Goal: Task Accomplishment & Management: Use online tool/utility

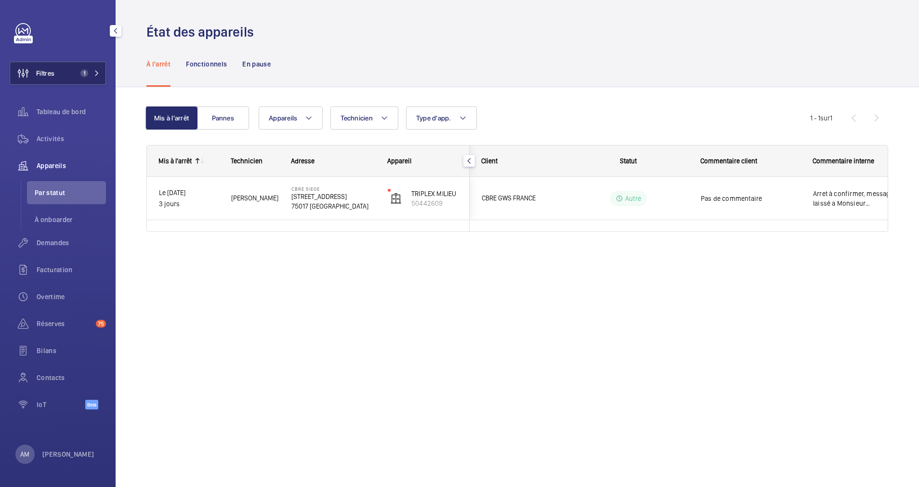
click at [99, 75] on mat-icon at bounding box center [97, 73] width 6 height 6
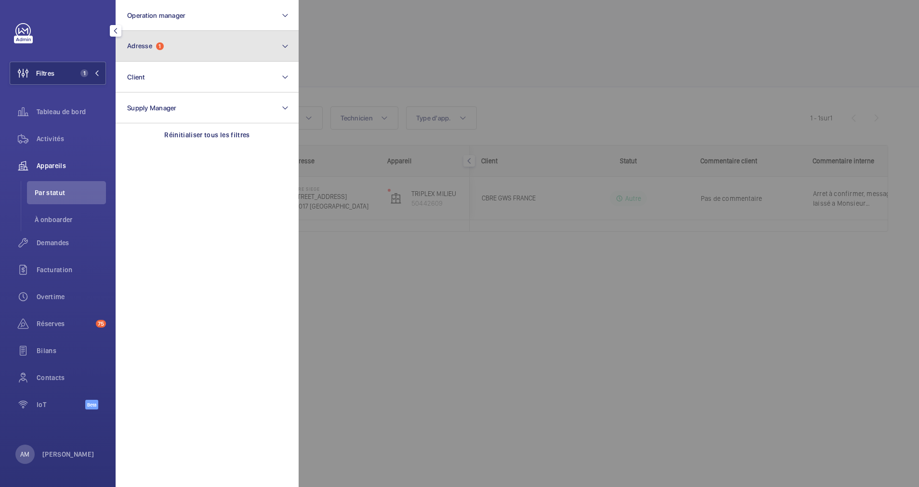
click at [168, 58] on button "Adresse 1" at bounding box center [207, 46] width 183 height 31
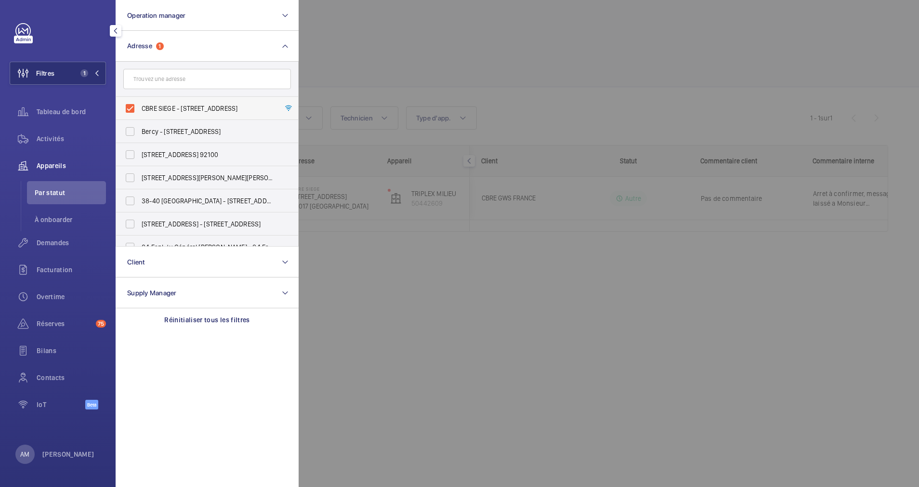
click at [127, 101] on label "CBRE SIEGE - [STREET_ADDRESS]" at bounding box center [200, 108] width 168 height 23
click at [127, 101] on input "CBRE SIEGE - [STREET_ADDRESS]" at bounding box center [129, 108] width 19 height 19
checkbox input "false"
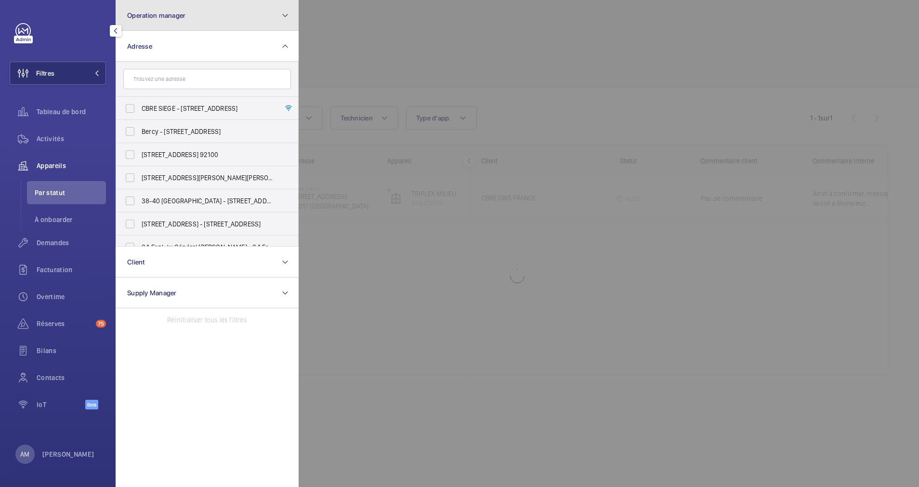
click at [206, 24] on button "Operation manager" at bounding box center [207, 15] width 183 height 31
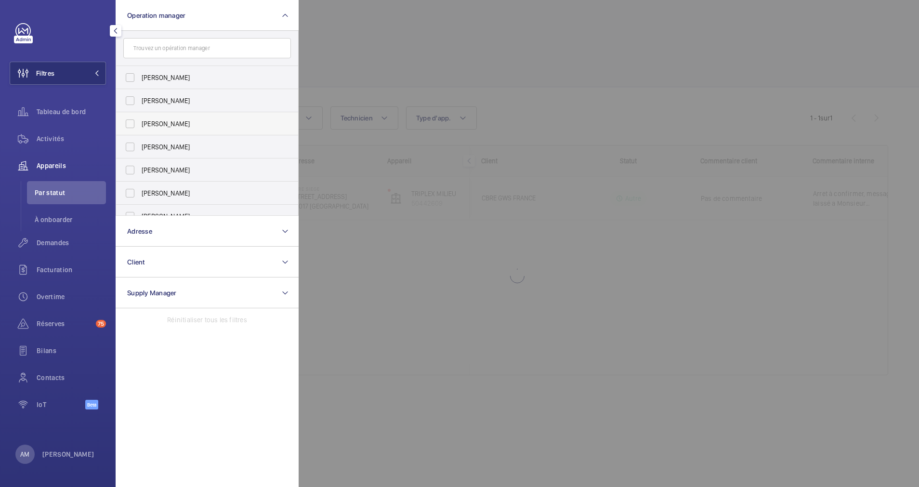
click at [129, 124] on label "[PERSON_NAME]" at bounding box center [200, 123] width 168 height 23
click at [129, 124] on input "[PERSON_NAME]" at bounding box center [129, 123] width 19 height 19
checkbox input "true"
click at [364, 50] on div at bounding box center [758, 243] width 919 height 487
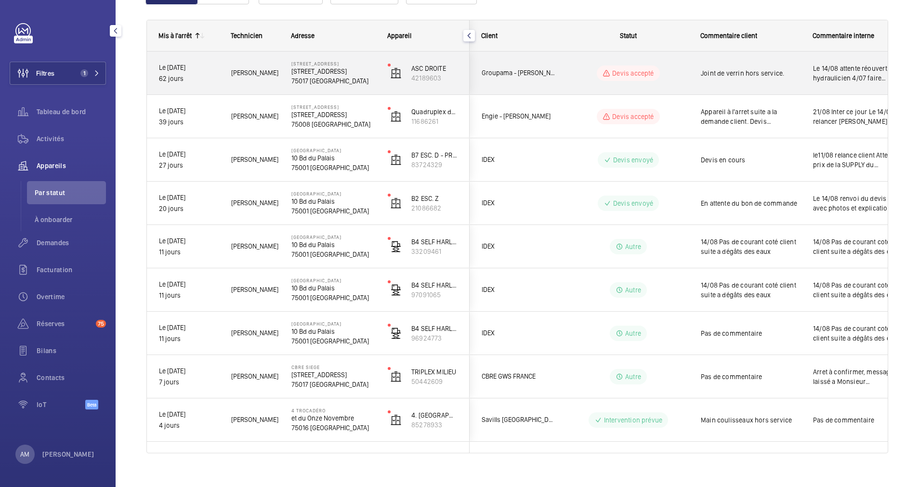
scroll to position [138, 0]
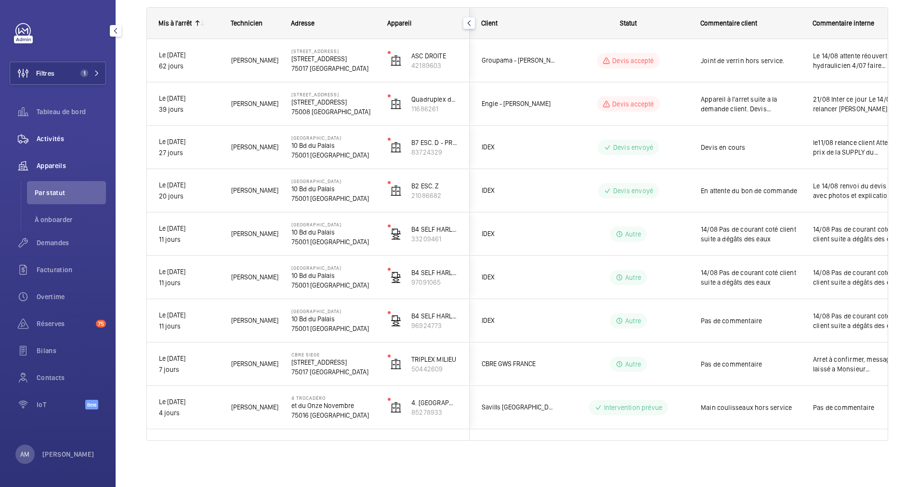
click at [61, 138] on span "Activités" at bounding box center [71, 139] width 69 height 10
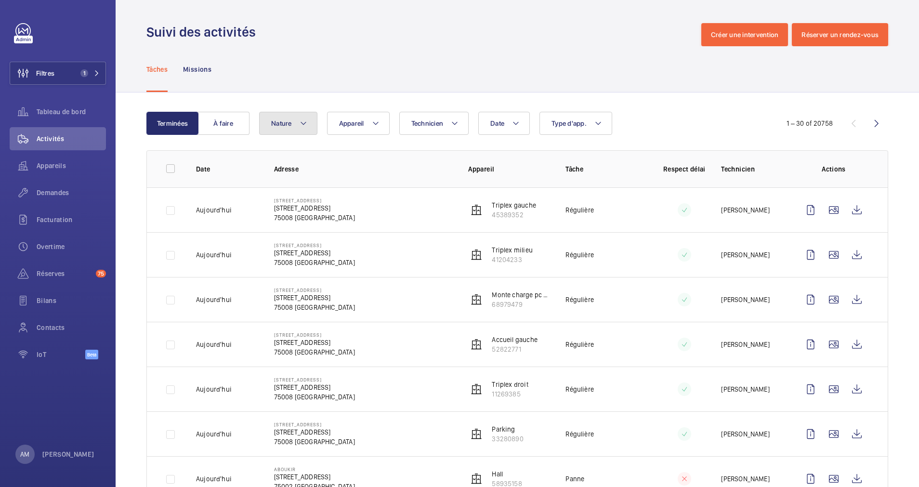
click at [310, 122] on button "Nature" at bounding box center [288, 123] width 58 height 23
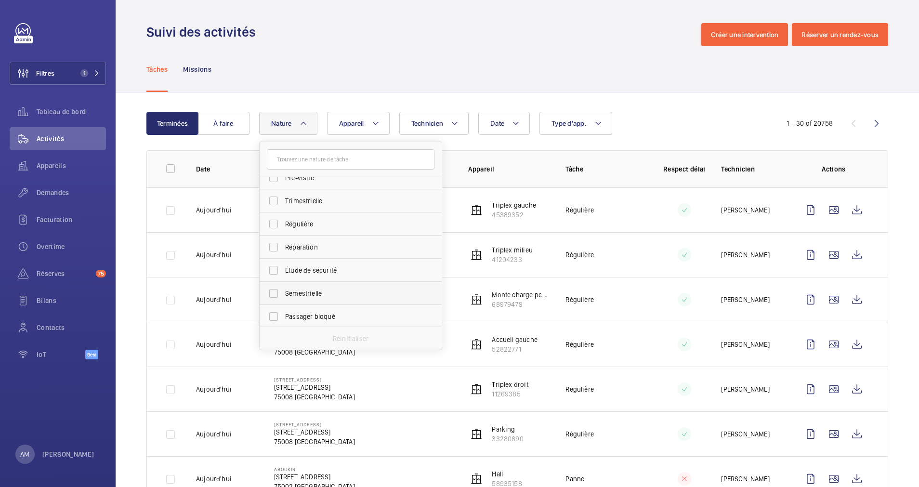
scroll to position [151, 0]
click at [275, 270] on label "Étude de sécurité" at bounding box center [344, 268] width 168 height 23
click at [275, 270] on input "Étude de sécurité" at bounding box center [273, 268] width 19 height 19
checkbox input "true"
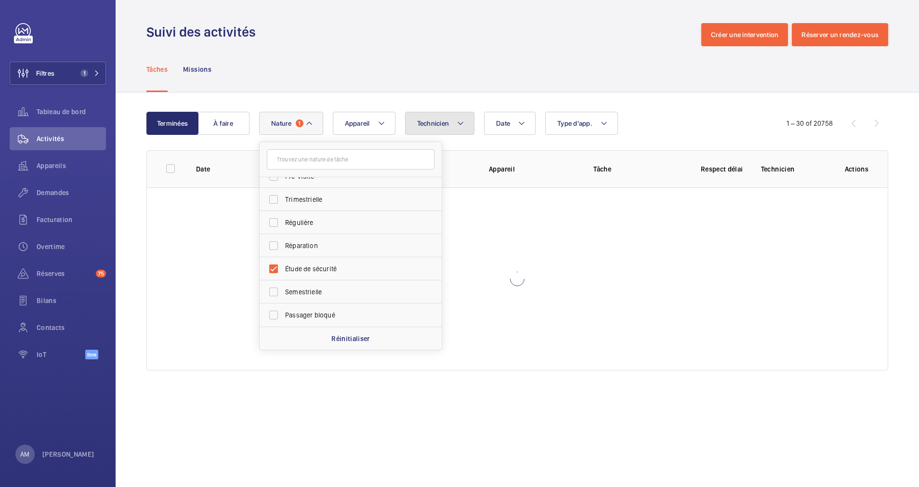
click at [465, 123] on button "Technicien" at bounding box center [440, 123] width 70 height 23
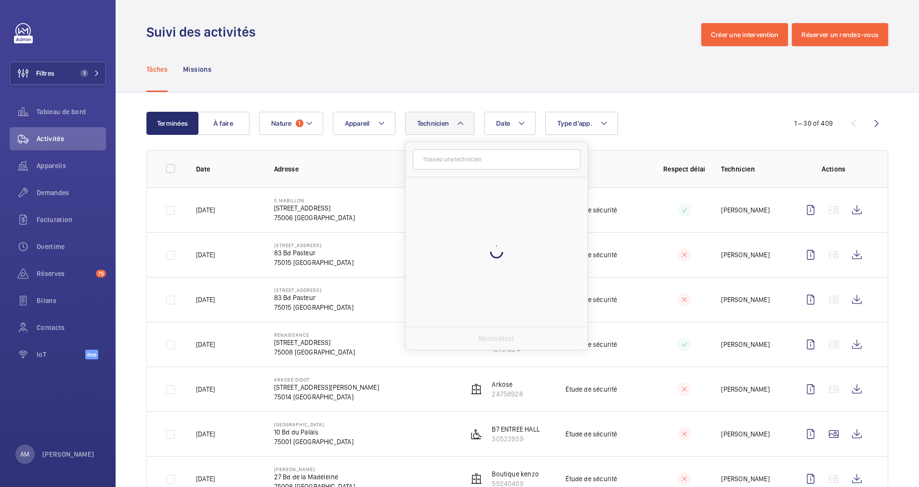
click at [451, 159] on input "text" at bounding box center [497, 159] width 168 height 20
type input "ù"
type input "moh"
click at [419, 209] on label "Moh amed Youbi" at bounding box center [490, 211] width 168 height 23
click at [419, 209] on input "Moh amed Youbi" at bounding box center [419, 211] width 19 height 19
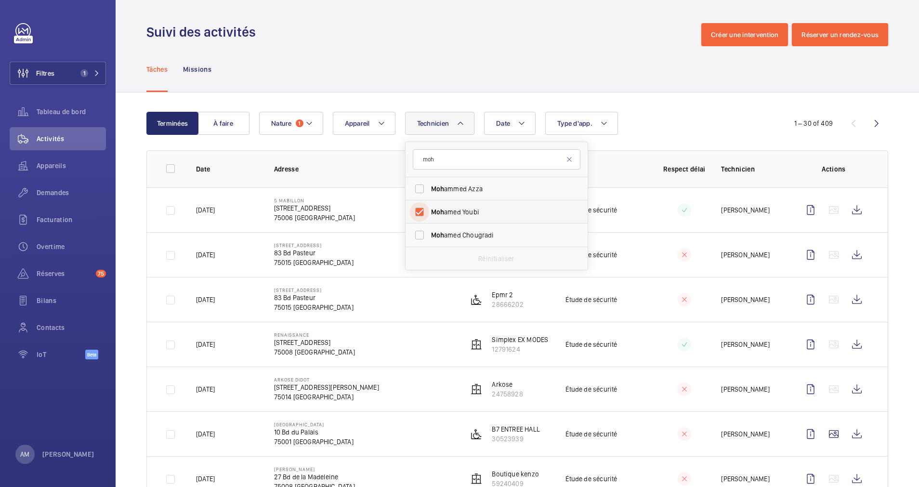
checkbox input "true"
click at [667, 109] on div "Terminées À faire Date Technicien 1 moh Moh ammed Azza Moh amed Youbi Moh amed …" at bounding box center [517, 330] width 803 height 477
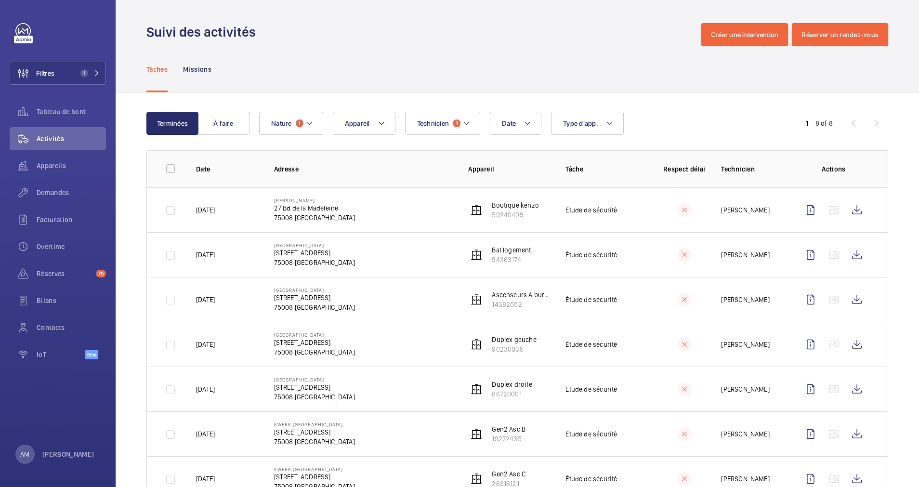
scroll to position [82, 0]
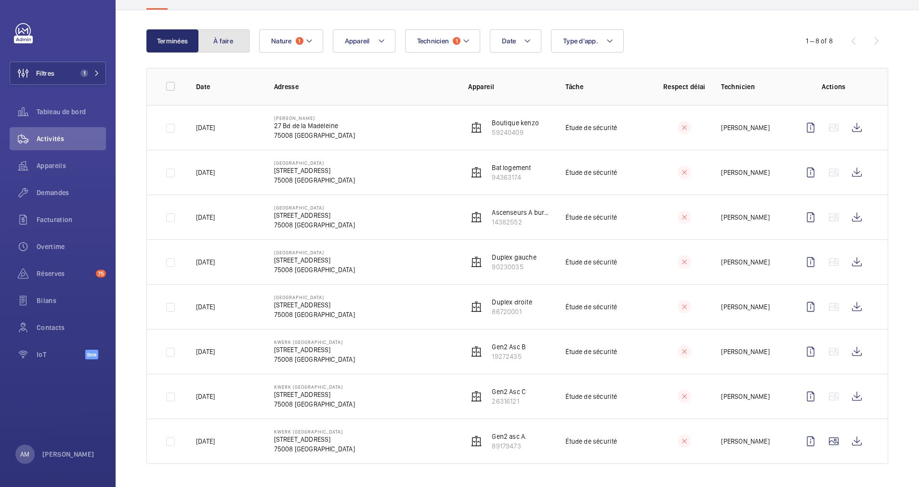
click at [233, 36] on button "À faire" at bounding box center [223, 40] width 52 height 23
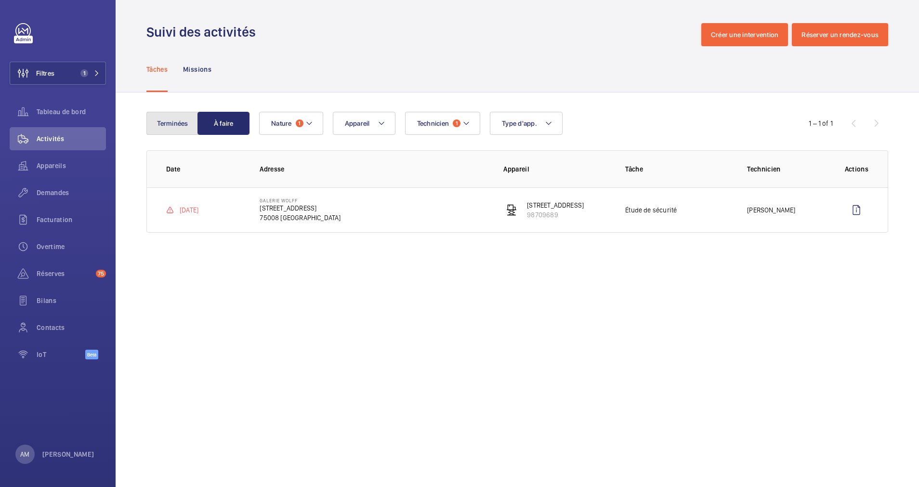
click at [180, 124] on button "Terminées" at bounding box center [172, 123] width 52 height 23
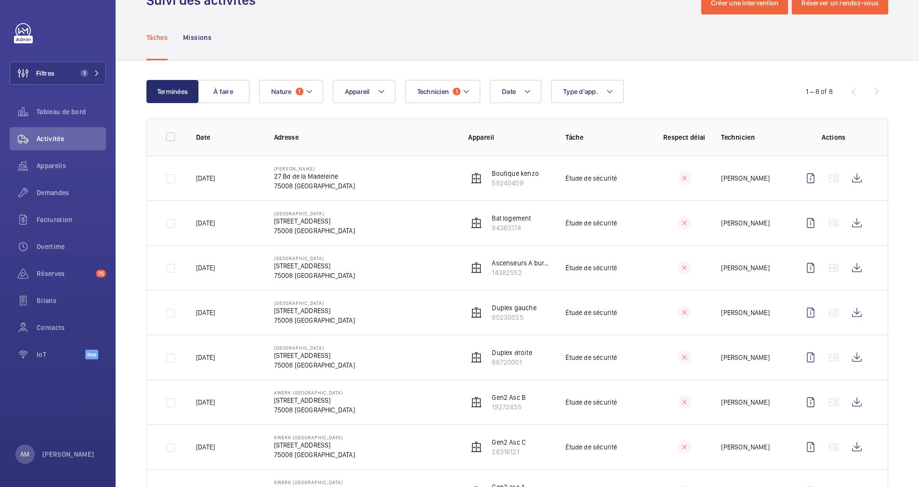
scroll to position [10, 0]
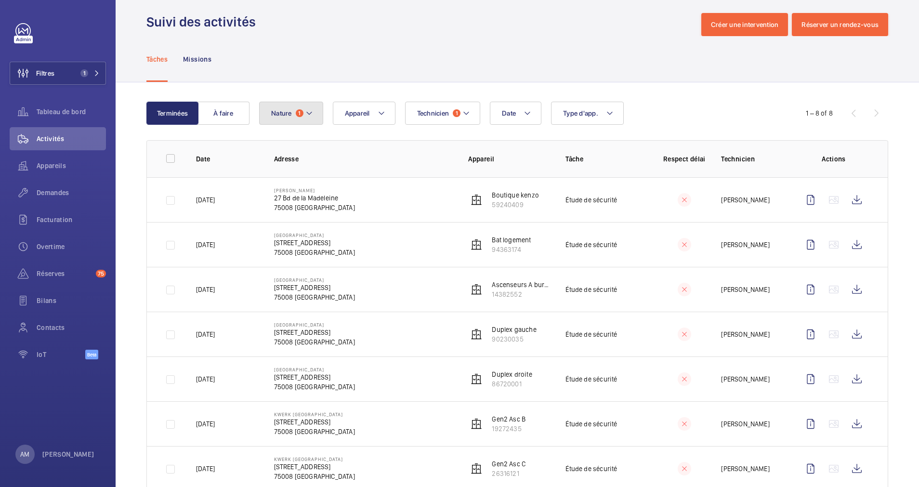
click at [304, 113] on button "Nature 1" at bounding box center [291, 113] width 64 height 23
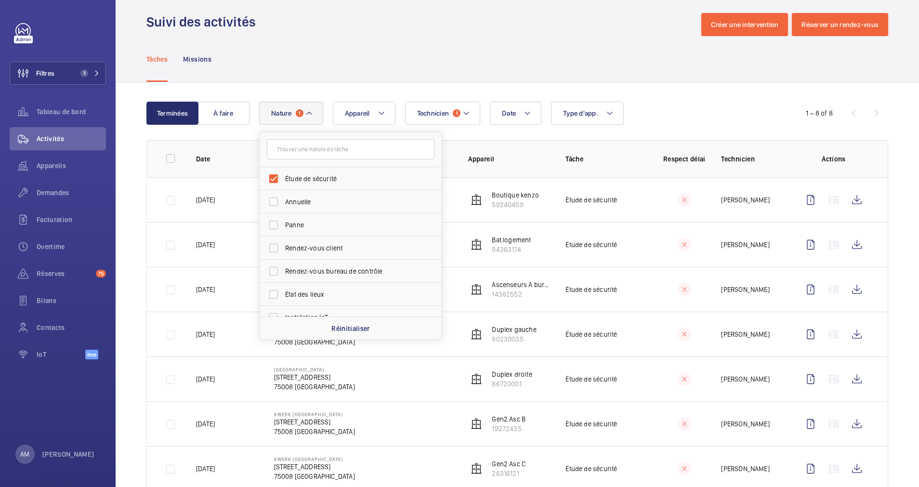
click at [658, 106] on div "Date Technicien 1 Appareil Type d'app. Nature 1 Étude de sécurité Annuelle Pann…" at bounding box center [515, 113] width 513 height 23
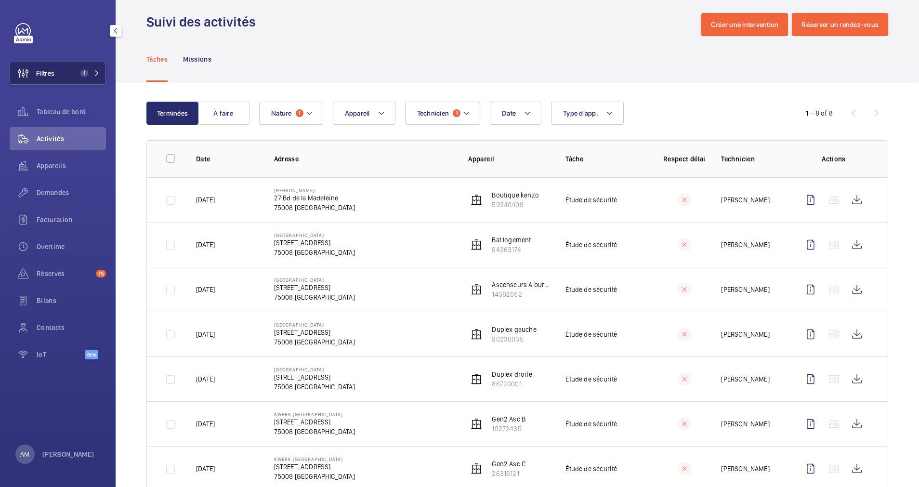
click at [83, 66] on button "Filtres 1" at bounding box center [58, 73] width 96 height 23
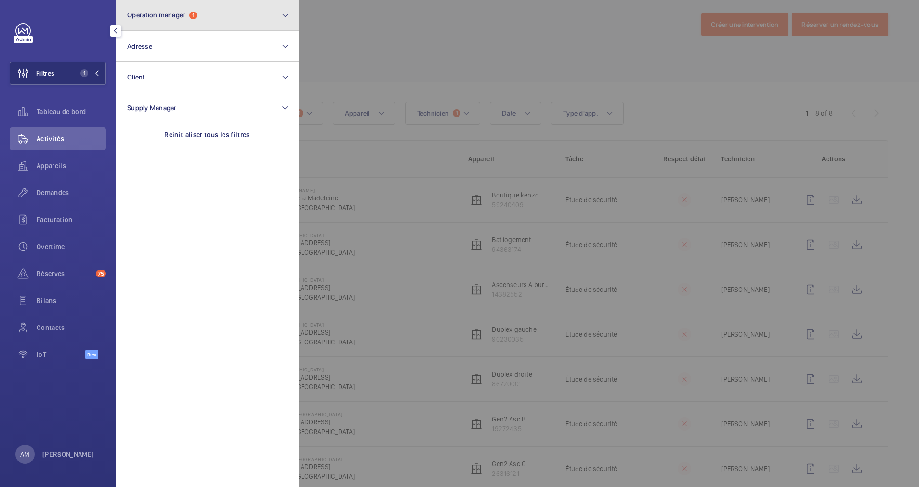
click at [206, 18] on button "Operation manager 1" at bounding box center [207, 15] width 183 height 31
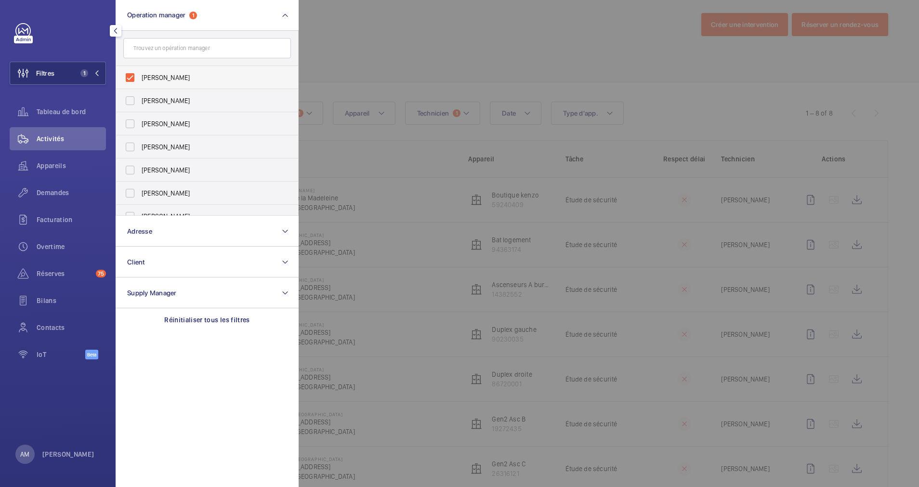
click at [131, 73] on label "[PERSON_NAME]" at bounding box center [200, 77] width 168 height 23
click at [131, 73] on input "[PERSON_NAME]" at bounding box center [129, 77] width 19 height 19
checkbox input "false"
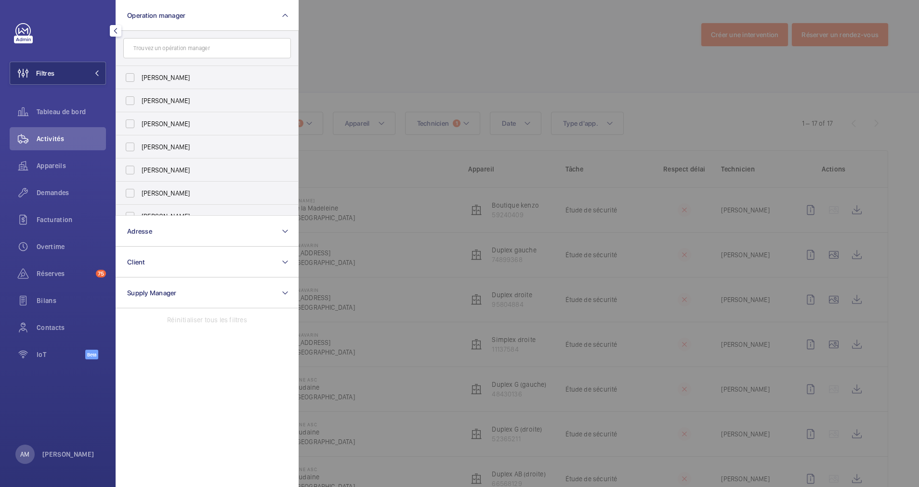
click at [460, 64] on div at bounding box center [758, 243] width 919 height 487
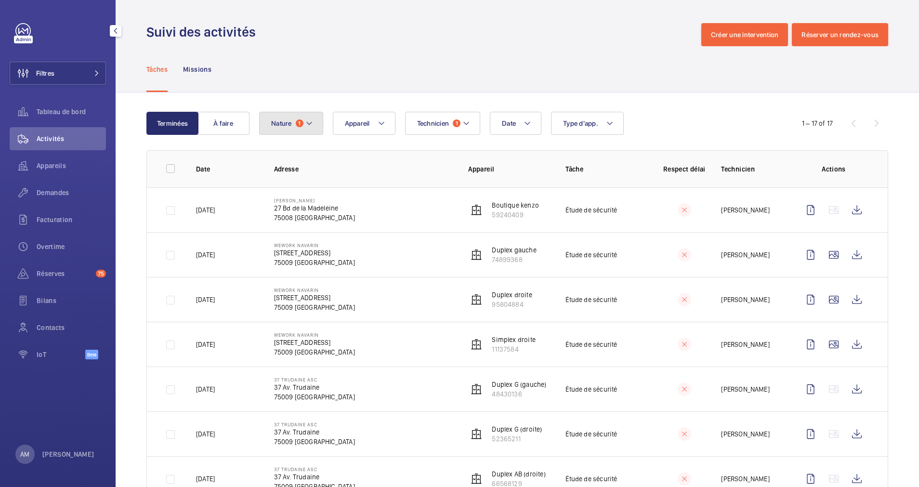
click at [316, 121] on button "Nature 1" at bounding box center [291, 123] width 64 height 23
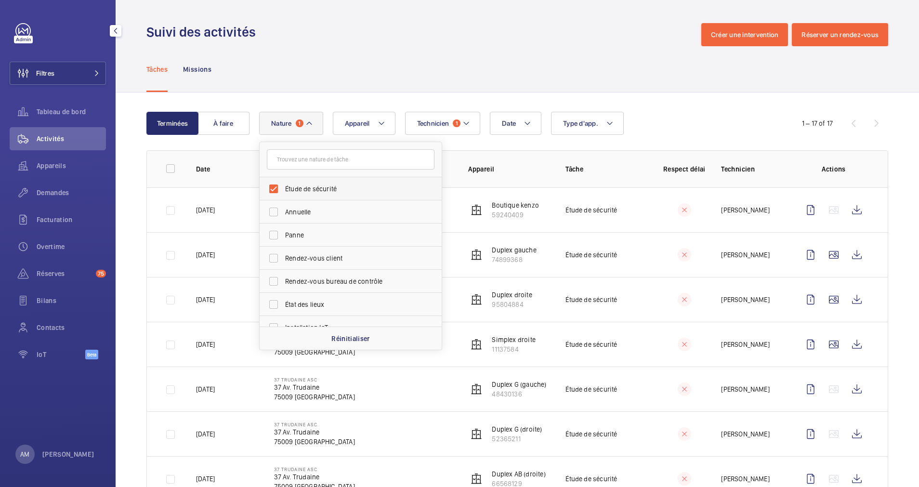
click at [266, 183] on label "Étude de sécurité" at bounding box center [344, 188] width 168 height 23
click at [266, 183] on input "Étude de sécurité" at bounding box center [273, 188] width 19 height 19
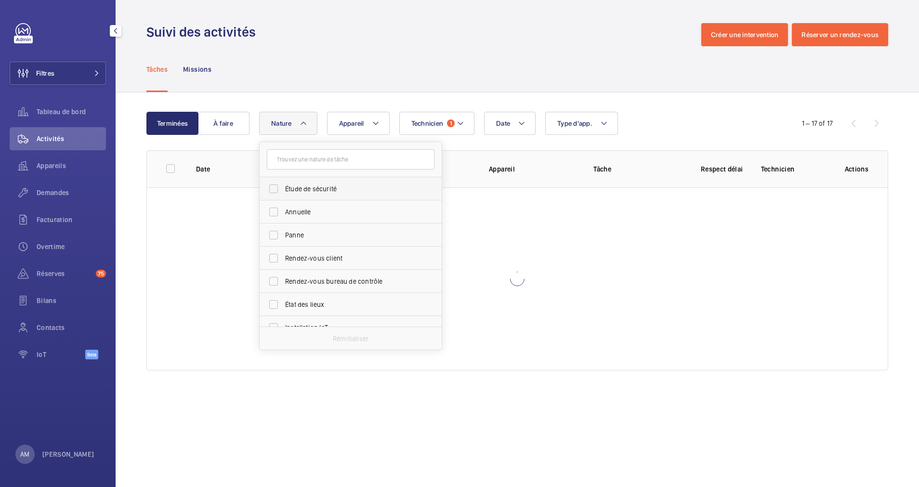
click at [277, 190] on label "Étude de sécurité" at bounding box center [344, 188] width 168 height 23
click at [277, 190] on input "Étude de sécurité" at bounding box center [273, 188] width 19 height 19
checkbox input "true"
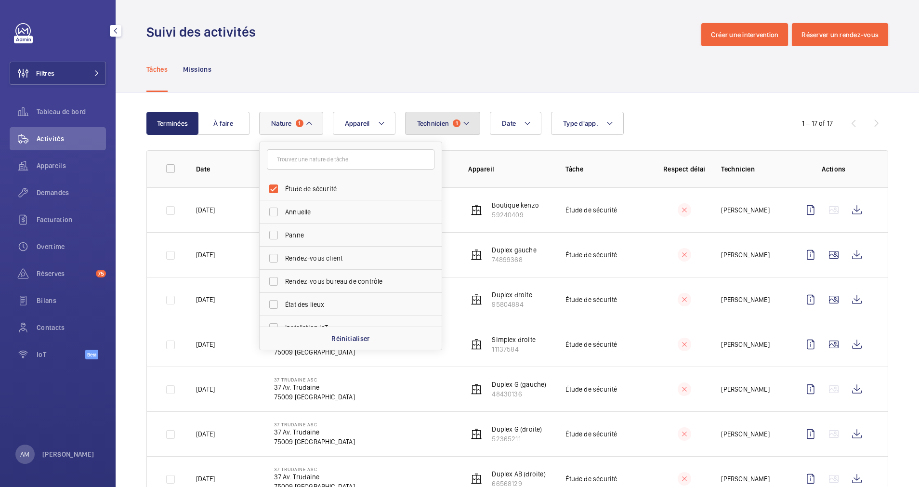
click at [466, 123] on mat-icon at bounding box center [466, 124] width 8 height 12
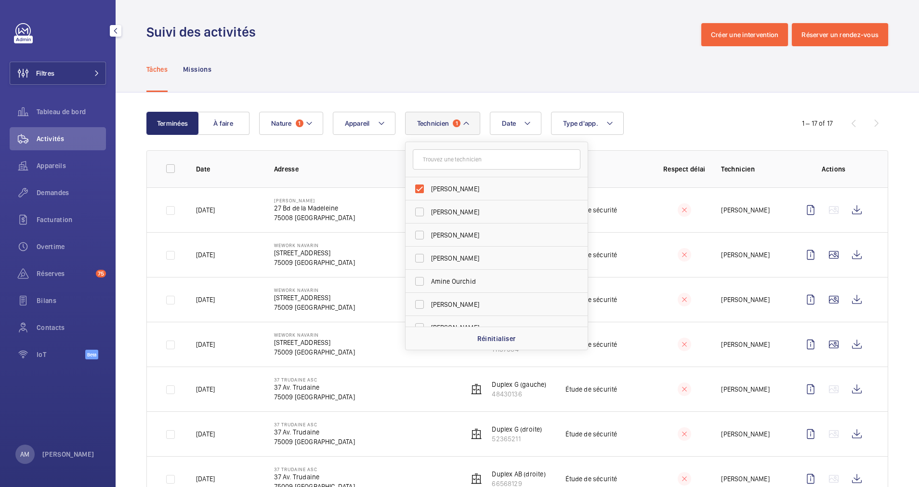
click at [540, 88] on div "Tâches Missions" at bounding box center [517, 69] width 742 height 46
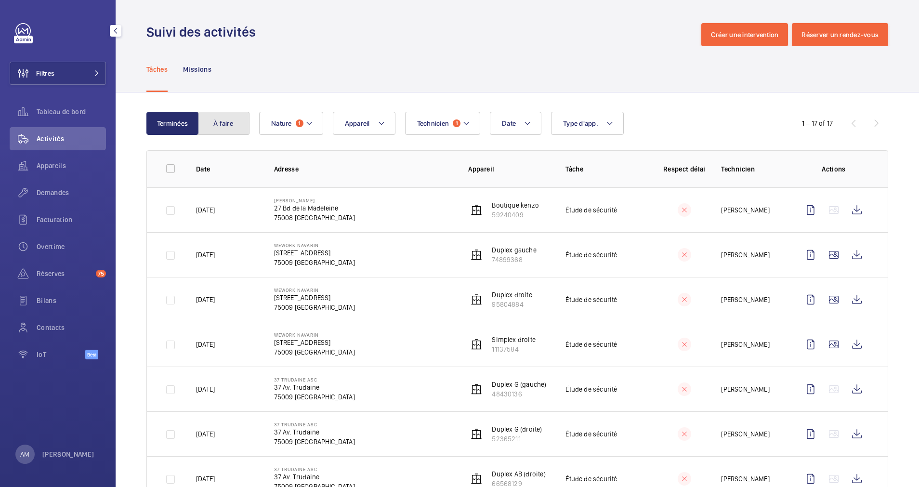
click at [220, 127] on button "À faire" at bounding box center [223, 123] width 52 height 23
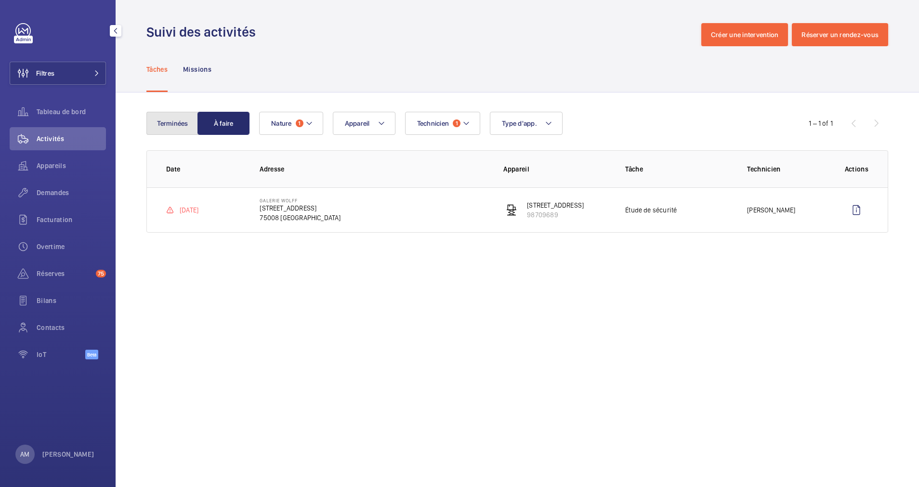
click at [170, 124] on button "Terminées" at bounding box center [172, 123] width 52 height 23
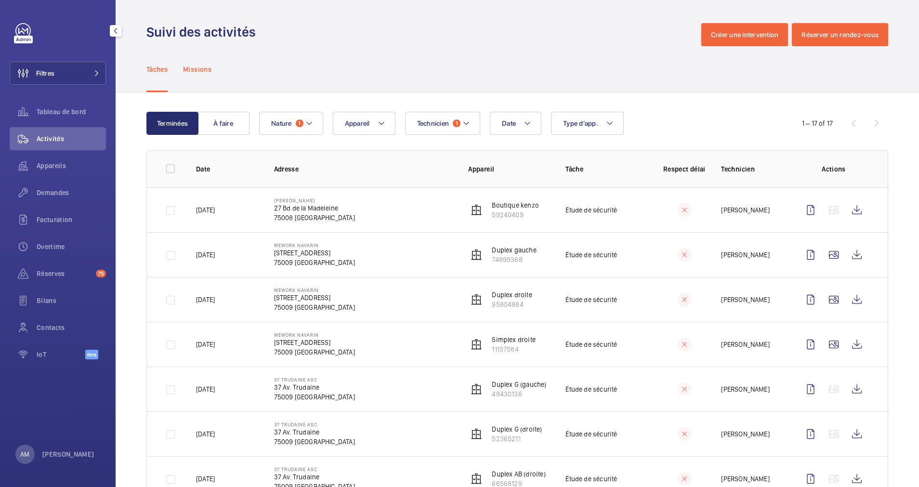
click at [194, 74] on p "Missions" at bounding box center [197, 70] width 28 height 10
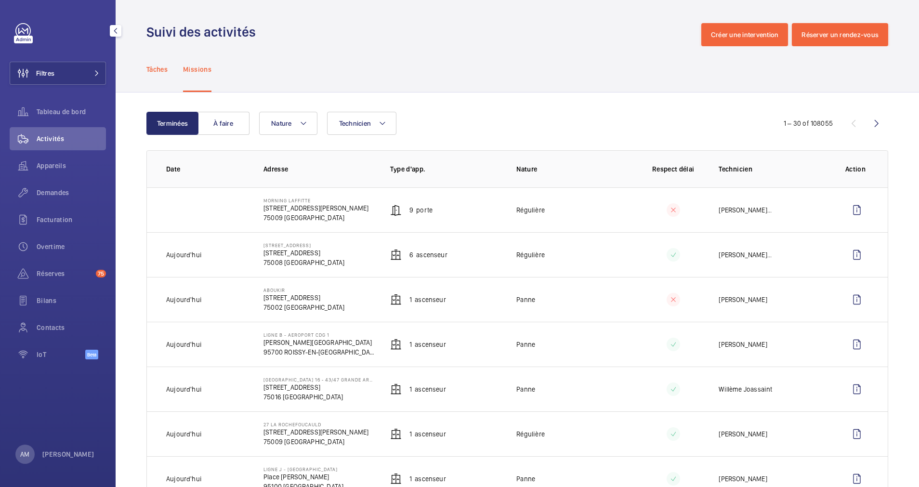
click at [157, 70] on p "Tâches" at bounding box center [156, 70] width 21 height 10
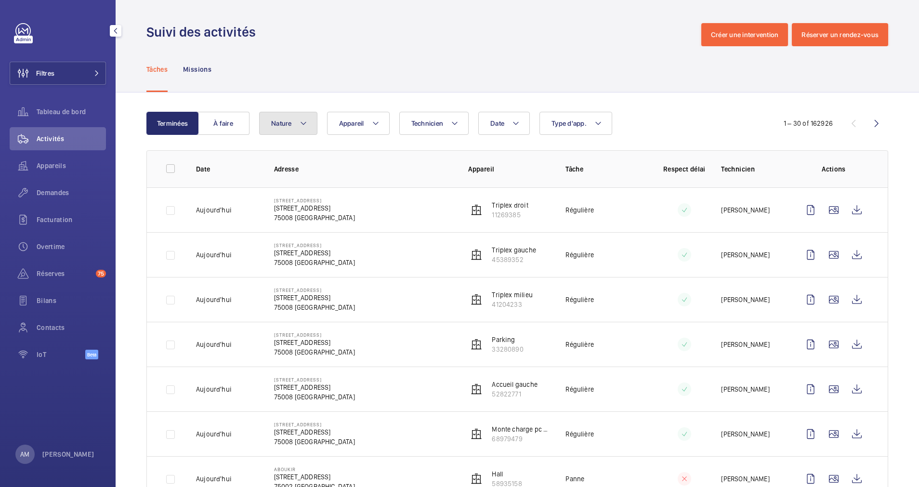
click at [292, 119] on button "Nature" at bounding box center [288, 123] width 58 height 23
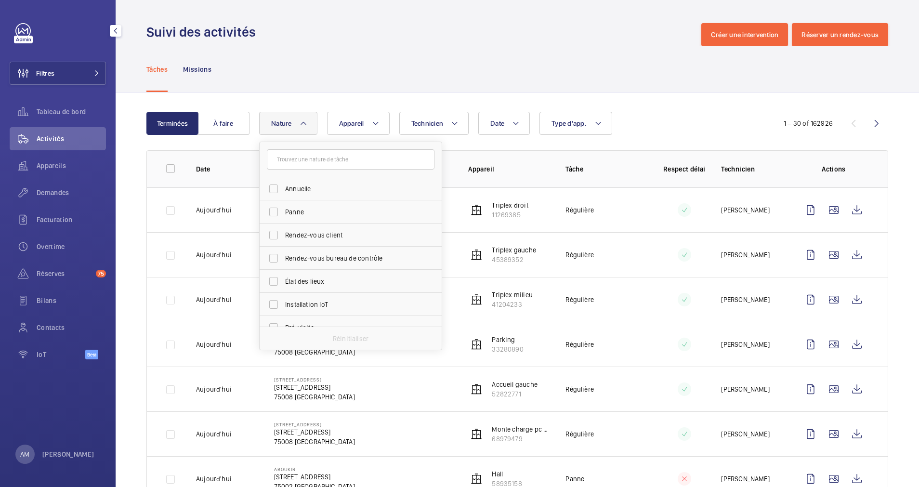
click at [288, 166] on input "text" at bounding box center [351, 159] width 168 height 20
type input "et"
click at [273, 207] on label "Étude de sécurité" at bounding box center [344, 211] width 168 height 23
click at [273, 207] on input "Étude de sécurité" at bounding box center [273, 211] width 19 height 19
checkbox input "true"
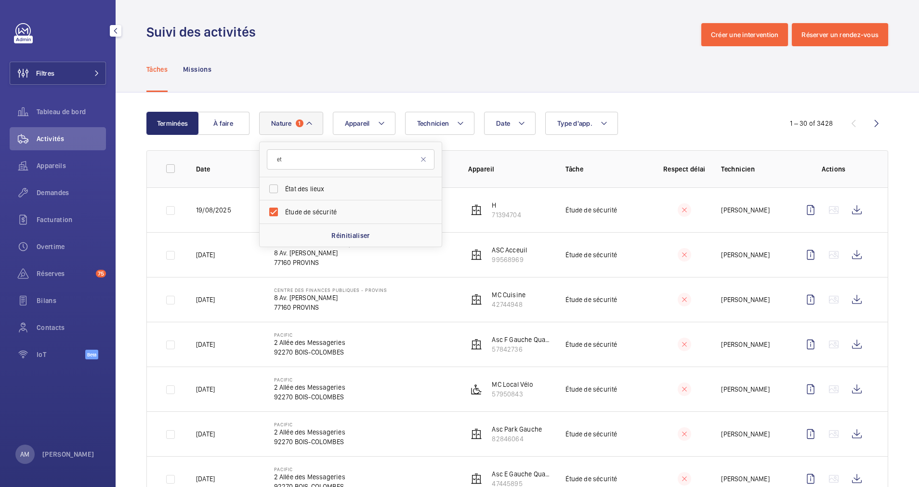
click at [390, 79] on div "Tâches Missions" at bounding box center [517, 69] width 742 height 46
click at [432, 121] on span "Technicien" at bounding box center [433, 123] width 32 height 8
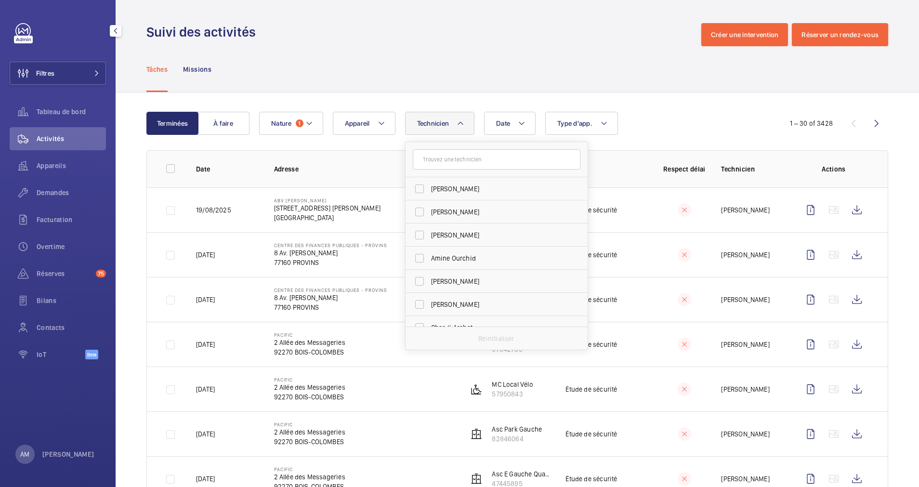
click at [441, 162] on input "text" at bounding box center [497, 159] width 168 height 20
type input "mo"
click at [420, 304] on label "[PERSON_NAME]" at bounding box center [490, 304] width 168 height 23
click at [420, 304] on input "[PERSON_NAME]" at bounding box center [419, 304] width 19 height 19
checkbox input "true"
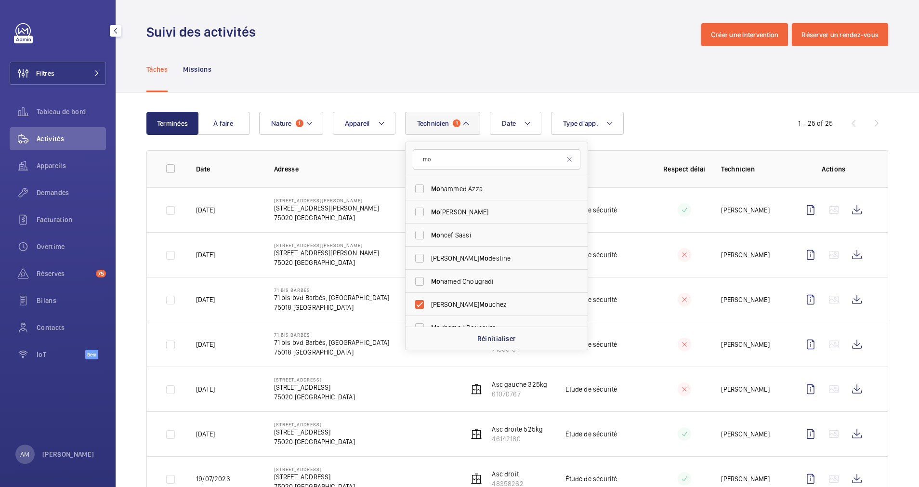
click at [498, 88] on div "Tâches Missions" at bounding box center [517, 69] width 742 height 46
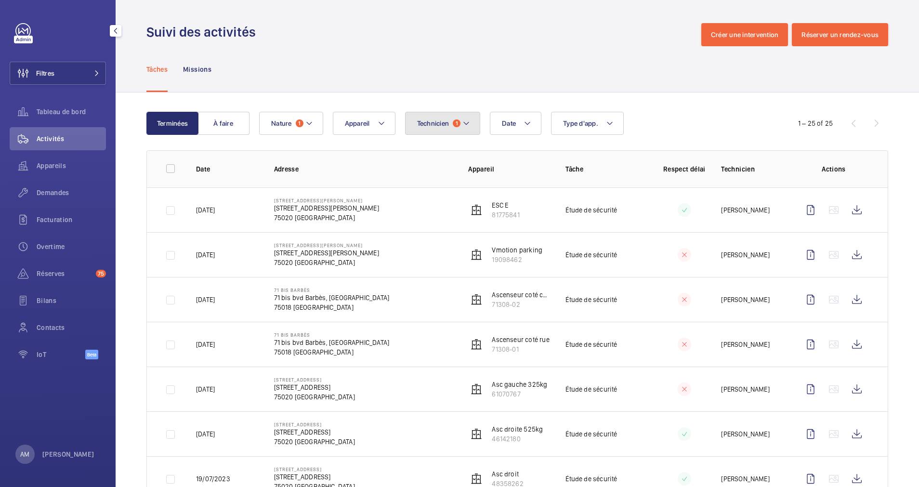
click at [463, 118] on mat-icon at bounding box center [466, 124] width 8 height 12
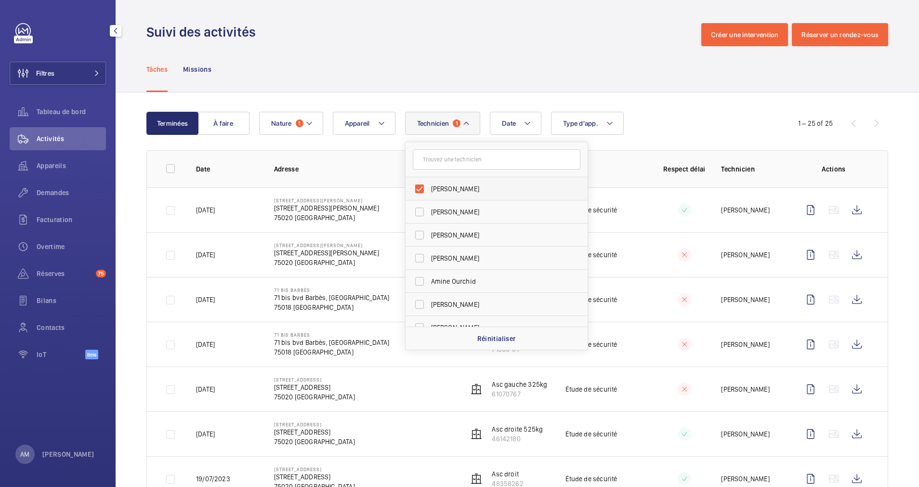
click at [418, 184] on label "[PERSON_NAME]" at bounding box center [490, 188] width 168 height 23
click at [418, 184] on input "[PERSON_NAME]" at bounding box center [419, 188] width 19 height 19
checkbox input "false"
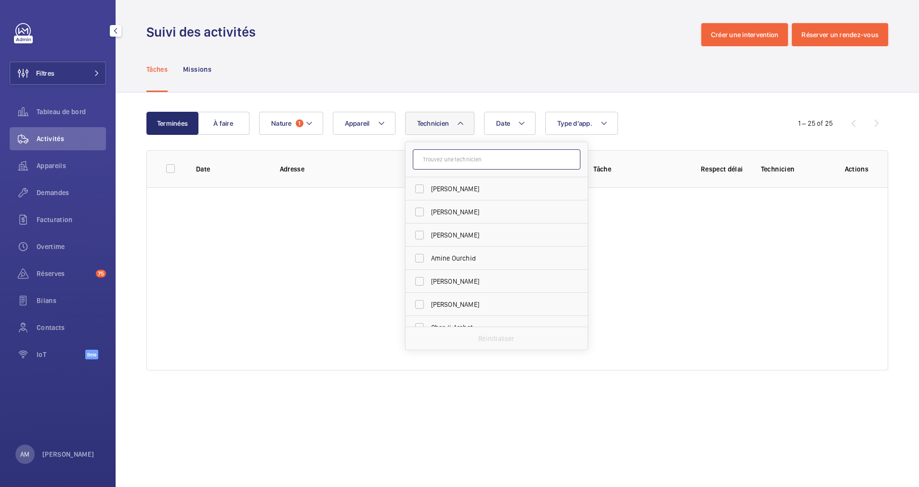
click at [444, 162] on input "text" at bounding box center [497, 159] width 168 height 20
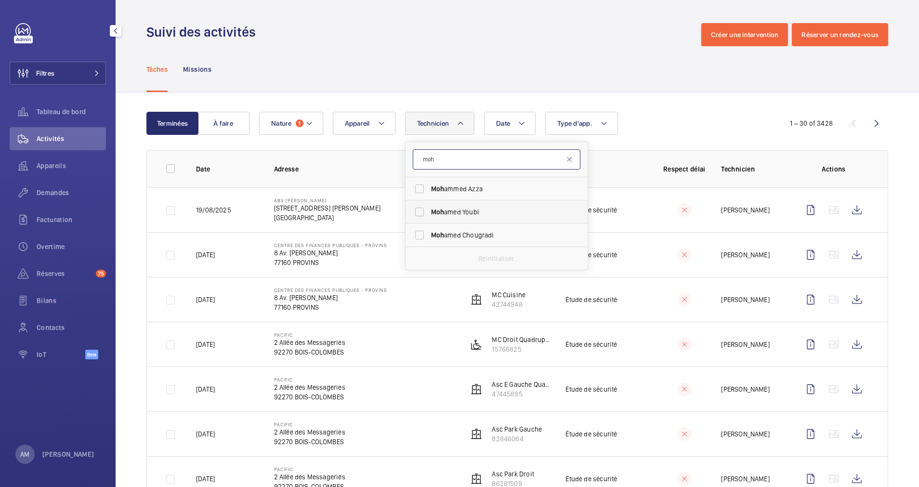
type input "moh"
click at [412, 207] on label "Moh amed Youbi" at bounding box center [490, 211] width 168 height 23
click at [412, 207] on input "Moh amed Youbi" at bounding box center [419, 211] width 19 height 19
checkbox input "true"
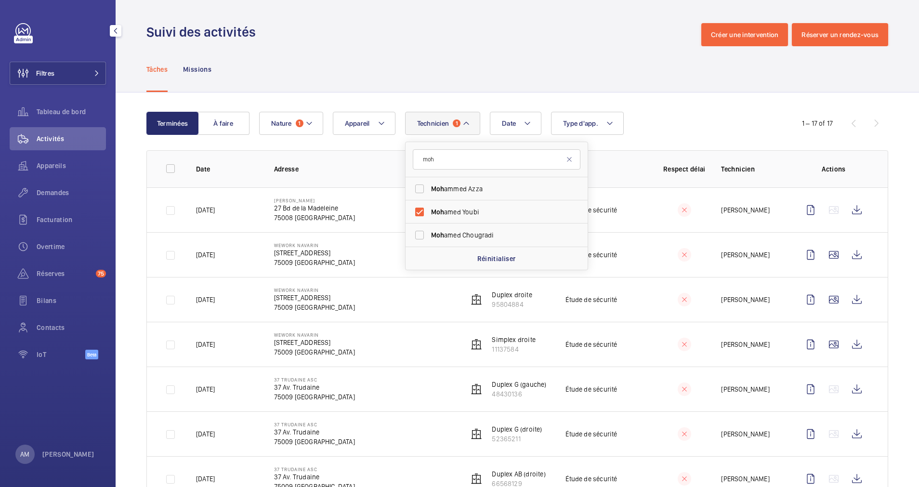
click at [675, 117] on div "Date Technicien 1 moh Moh ammed Azza Moh amed Youbi Moh amed Chougradi Réinitia…" at bounding box center [515, 123] width 513 height 23
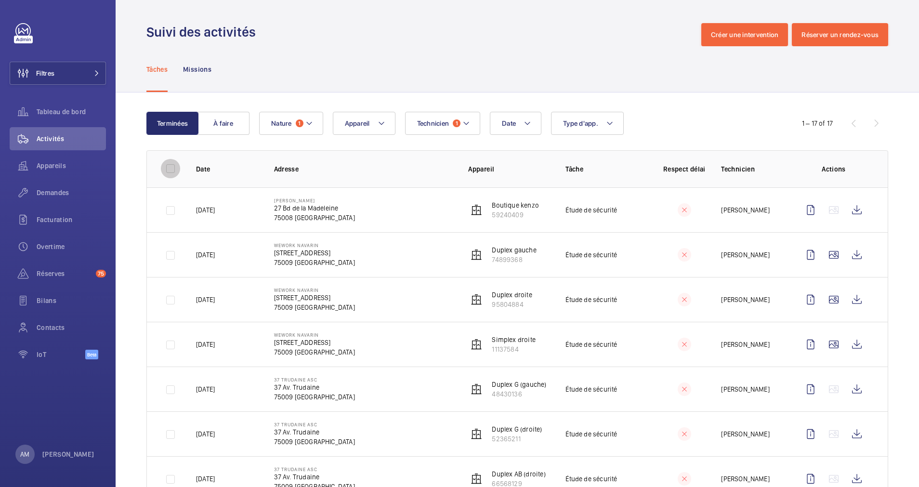
click at [168, 167] on input "checkbox" at bounding box center [170, 168] width 19 height 19
checkbox input "true"
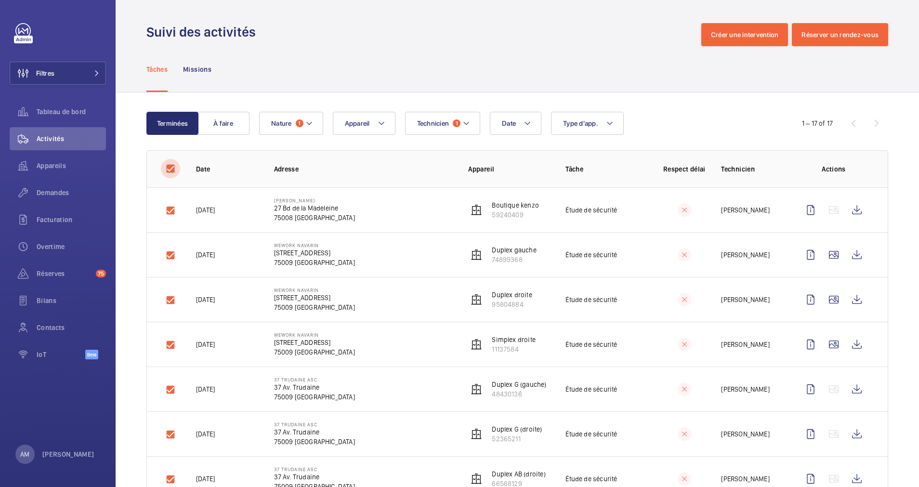
checkbox input "true"
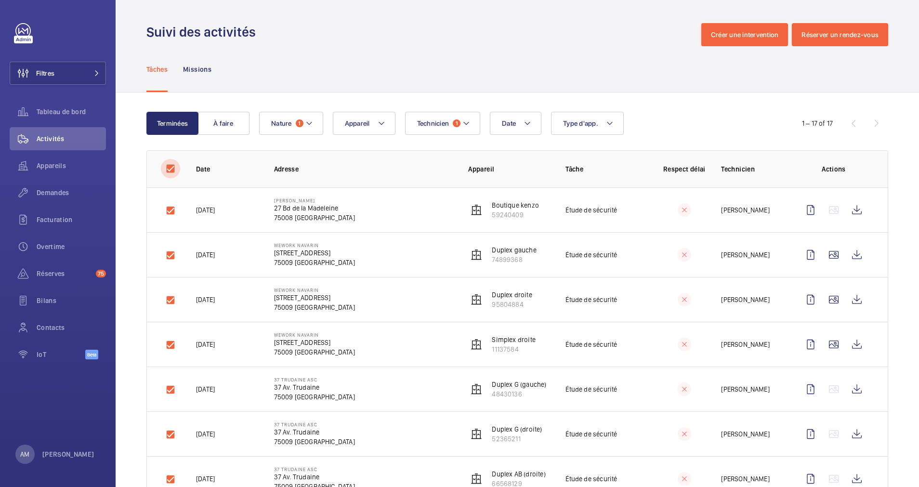
checkbox input "true"
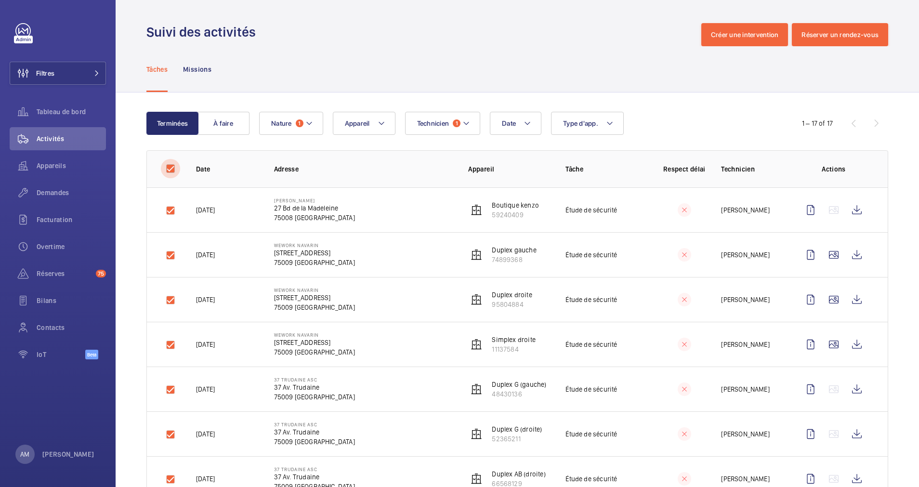
checkbox input "true"
click at [168, 167] on input "checkbox" at bounding box center [170, 168] width 19 height 19
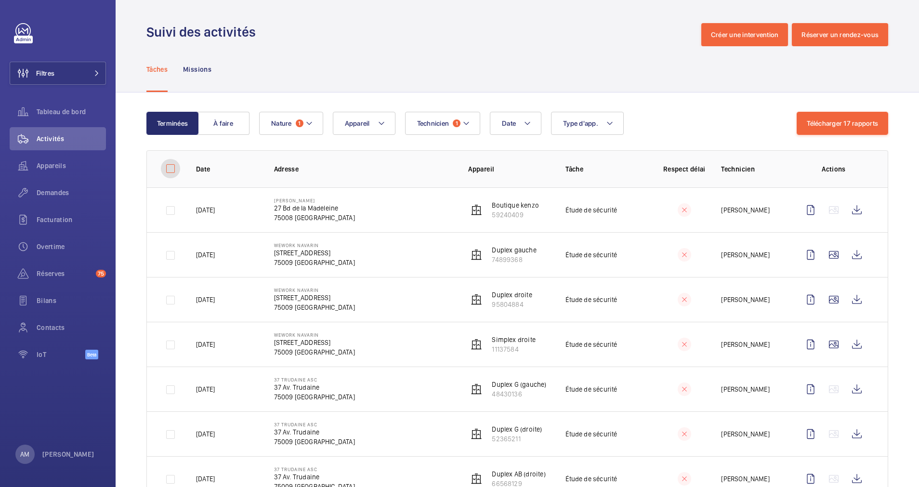
checkbox input "false"
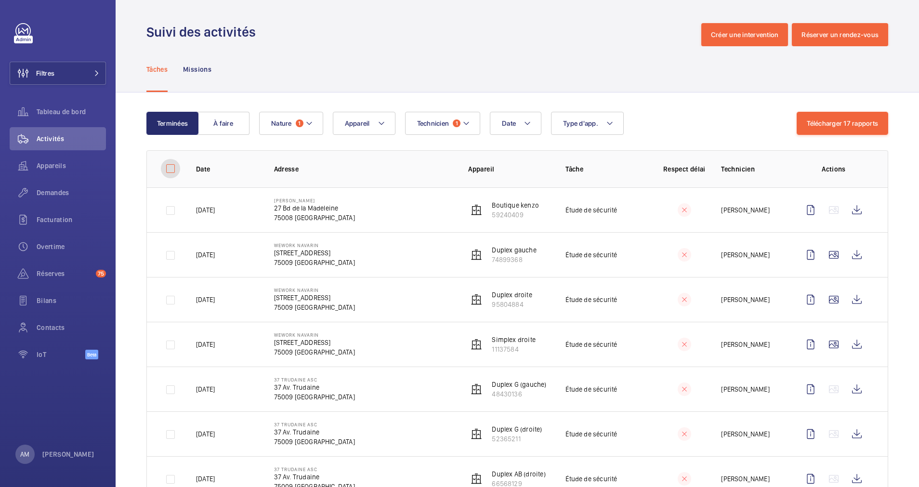
checkbox input "false"
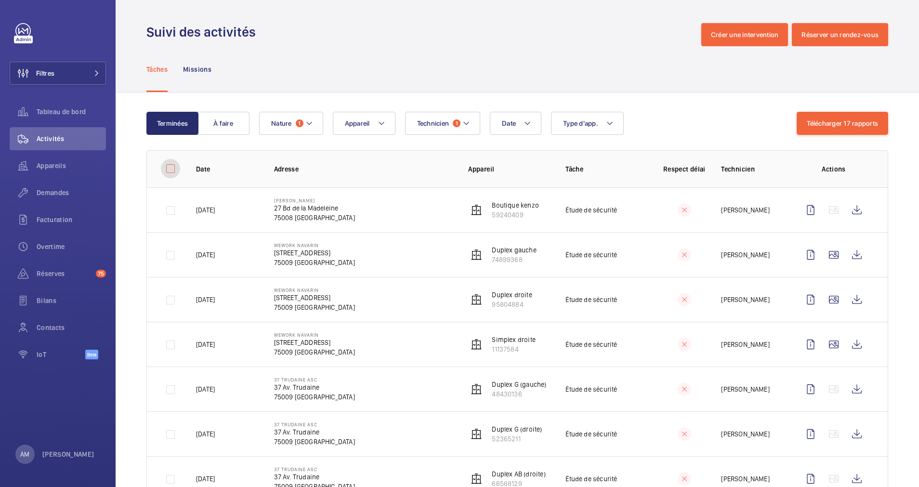
checkbox input "false"
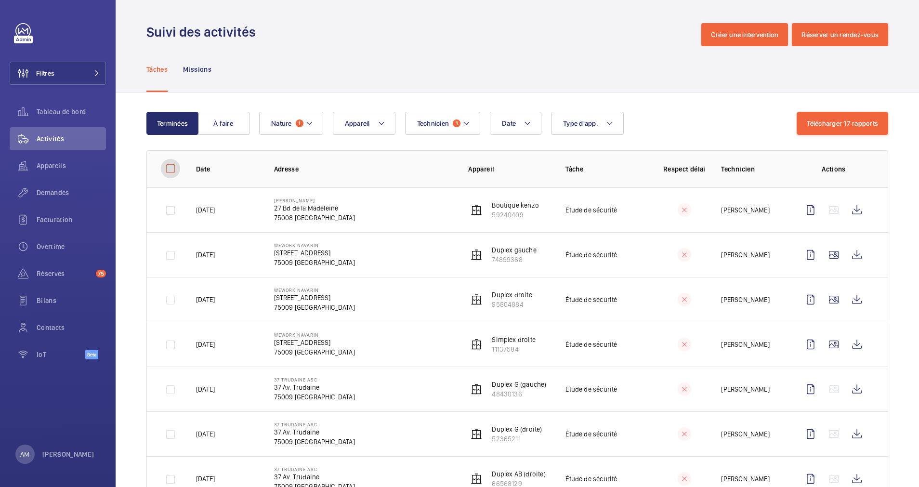
checkbox input "false"
click at [303, 114] on button "Nature 1" at bounding box center [291, 123] width 64 height 23
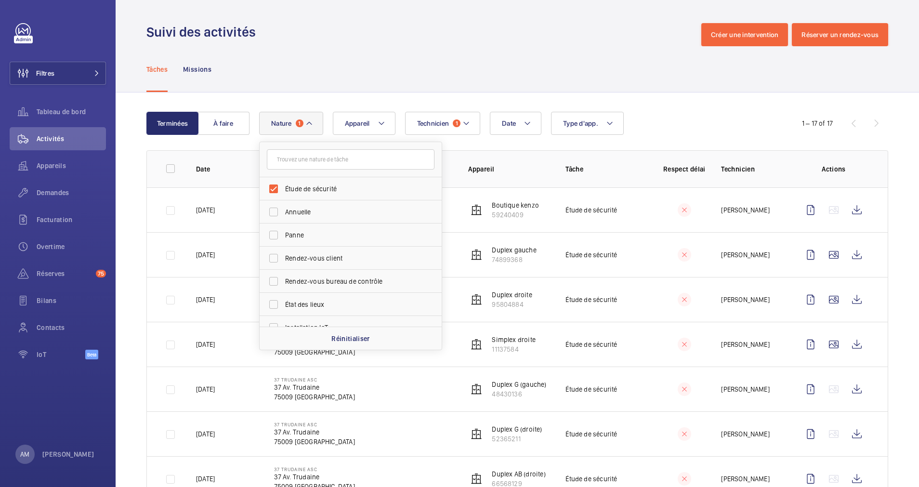
drag, startPoint x: 425, startPoint y: 66, endPoint x: 500, endPoint y: 109, distance: 86.1
click at [426, 66] on div "Tâches Missions" at bounding box center [517, 69] width 742 height 46
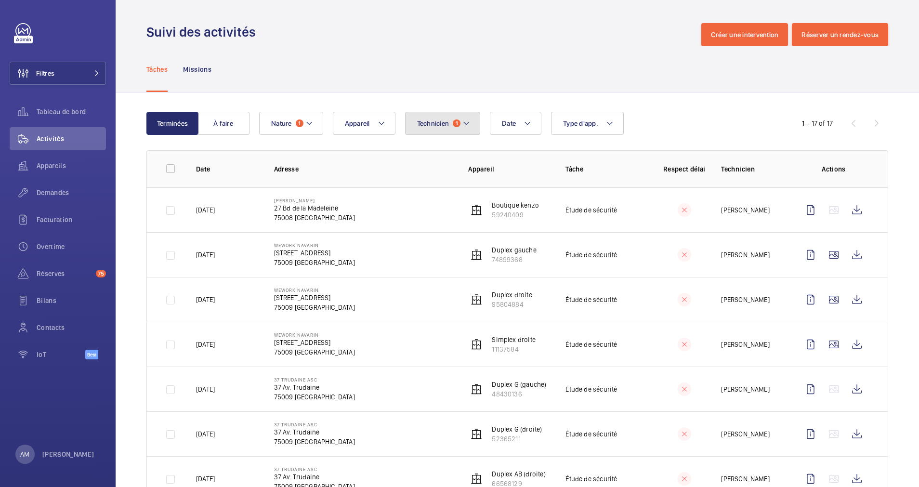
click at [473, 120] on button "Technicien 1" at bounding box center [443, 123] width 76 height 23
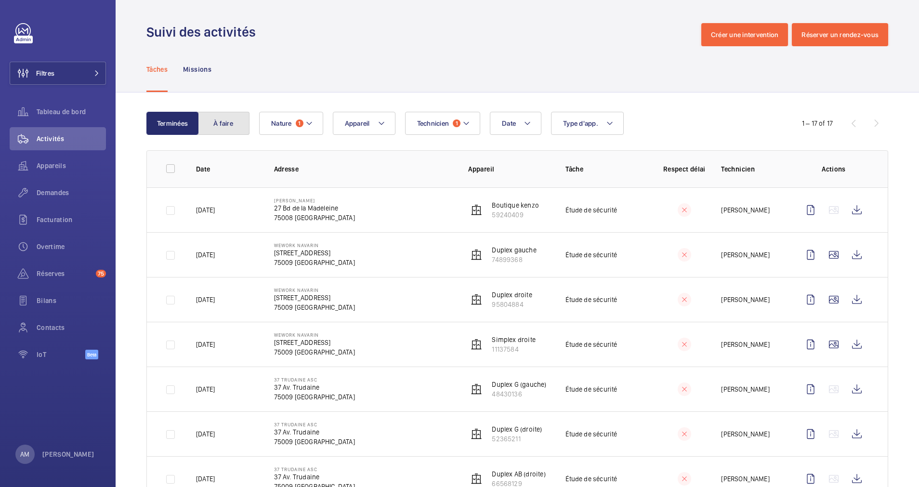
click at [235, 118] on button "À faire" at bounding box center [223, 123] width 52 height 23
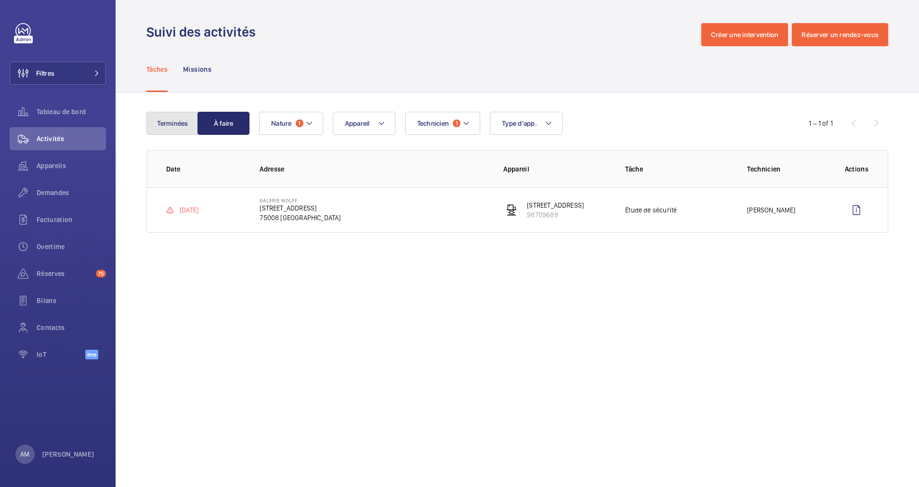
click at [157, 120] on button "Terminées" at bounding box center [172, 123] width 52 height 23
